Goal: Complete application form

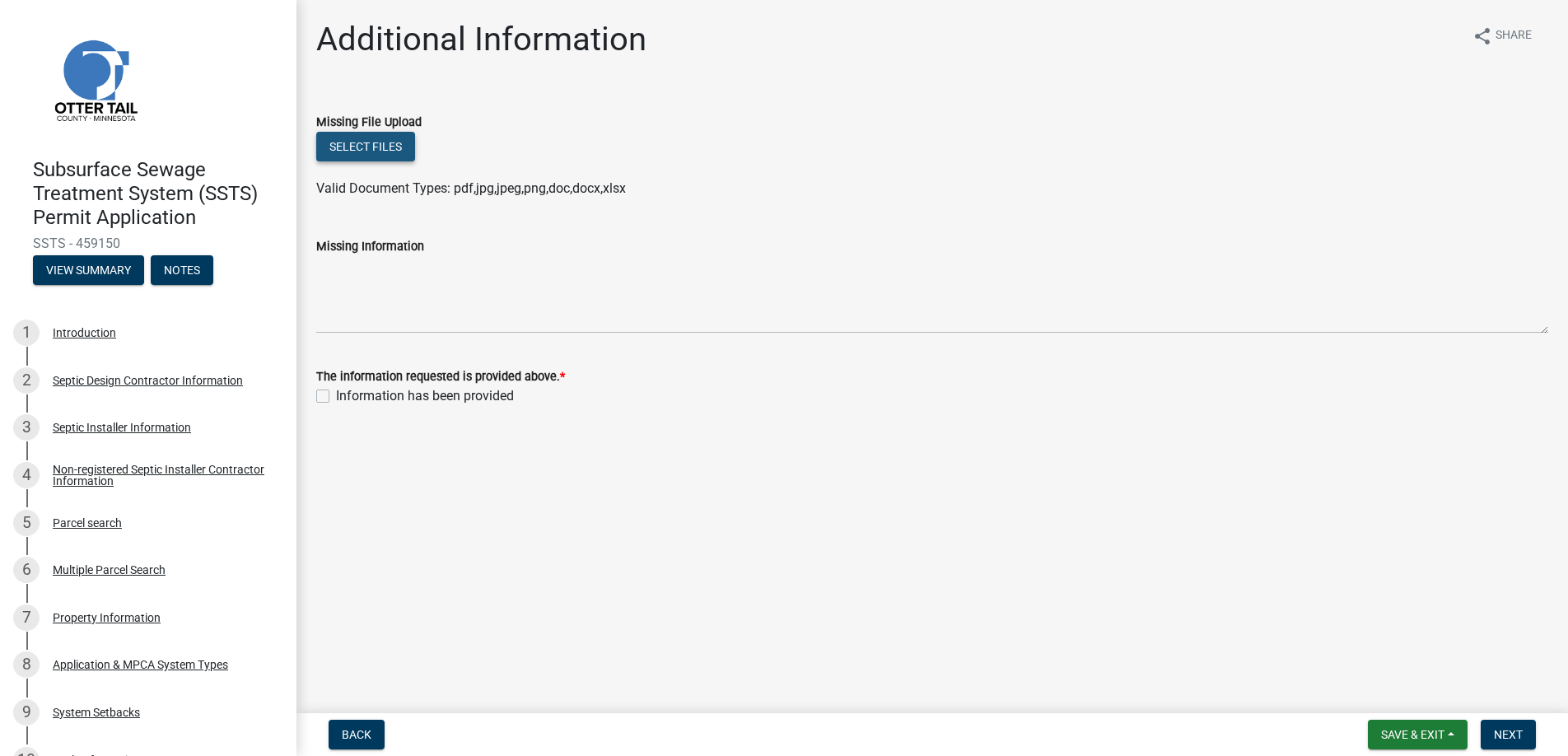
click at [369, 142] on button "Select files" at bounding box center [366, 146] width 99 height 30
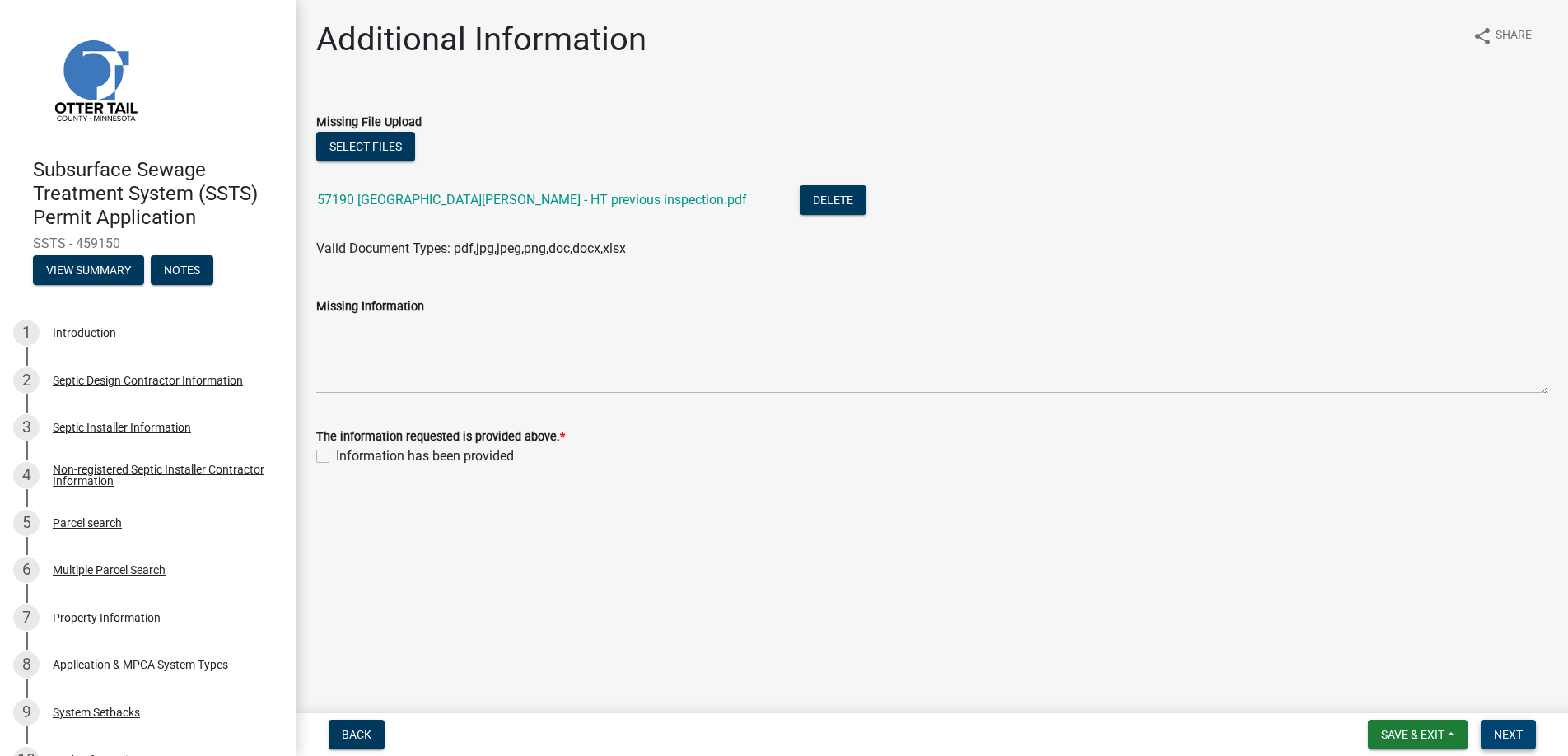
click at [1513, 733] on span "Next" at bounding box center [1509, 734] width 29 height 14
click at [336, 456] on label "Information has been provided" at bounding box center [425, 456] width 178 height 20
click at [336, 456] on input "Information has been provided" at bounding box center [341, 452] width 11 height 11
checkbox input "true"
click at [1508, 731] on span "Next" at bounding box center [1509, 734] width 29 height 14
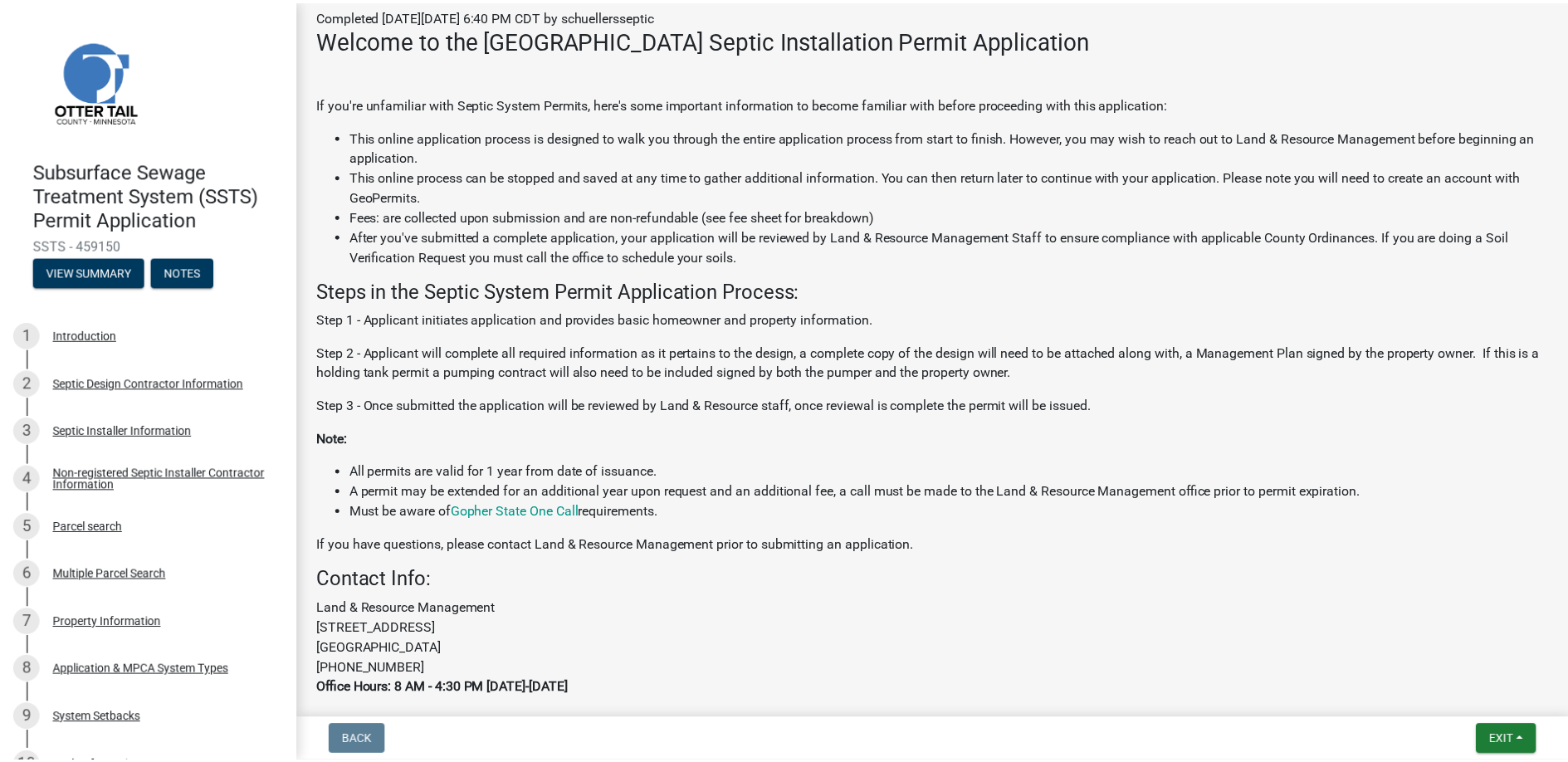
scroll to position [396, 0]
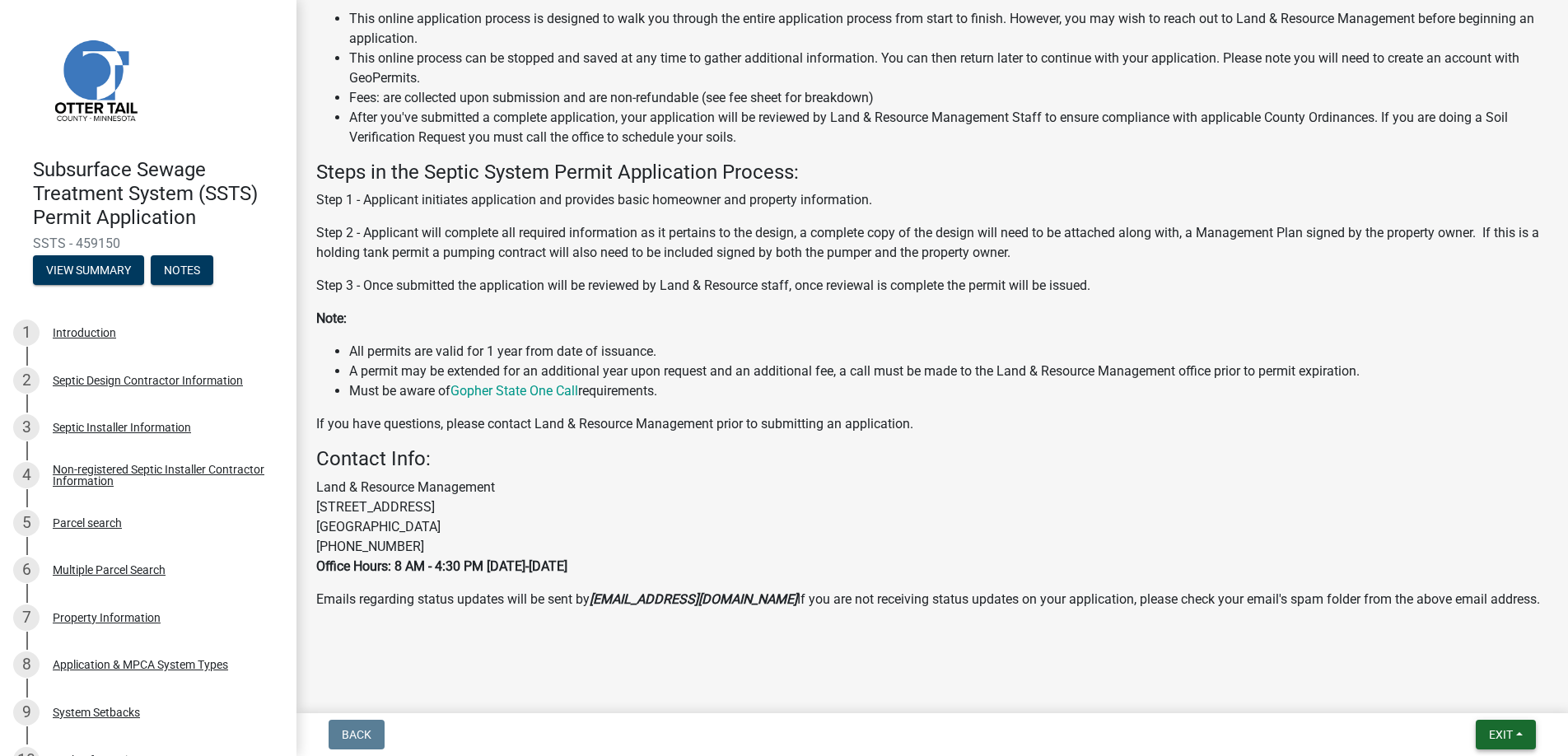
click at [1512, 735] on span "Exit" at bounding box center [1501, 734] width 24 height 14
click at [1457, 685] on button "Save & Exit" at bounding box center [1470, 692] width 131 height 40
